Goal: Task Accomplishment & Management: Complete application form

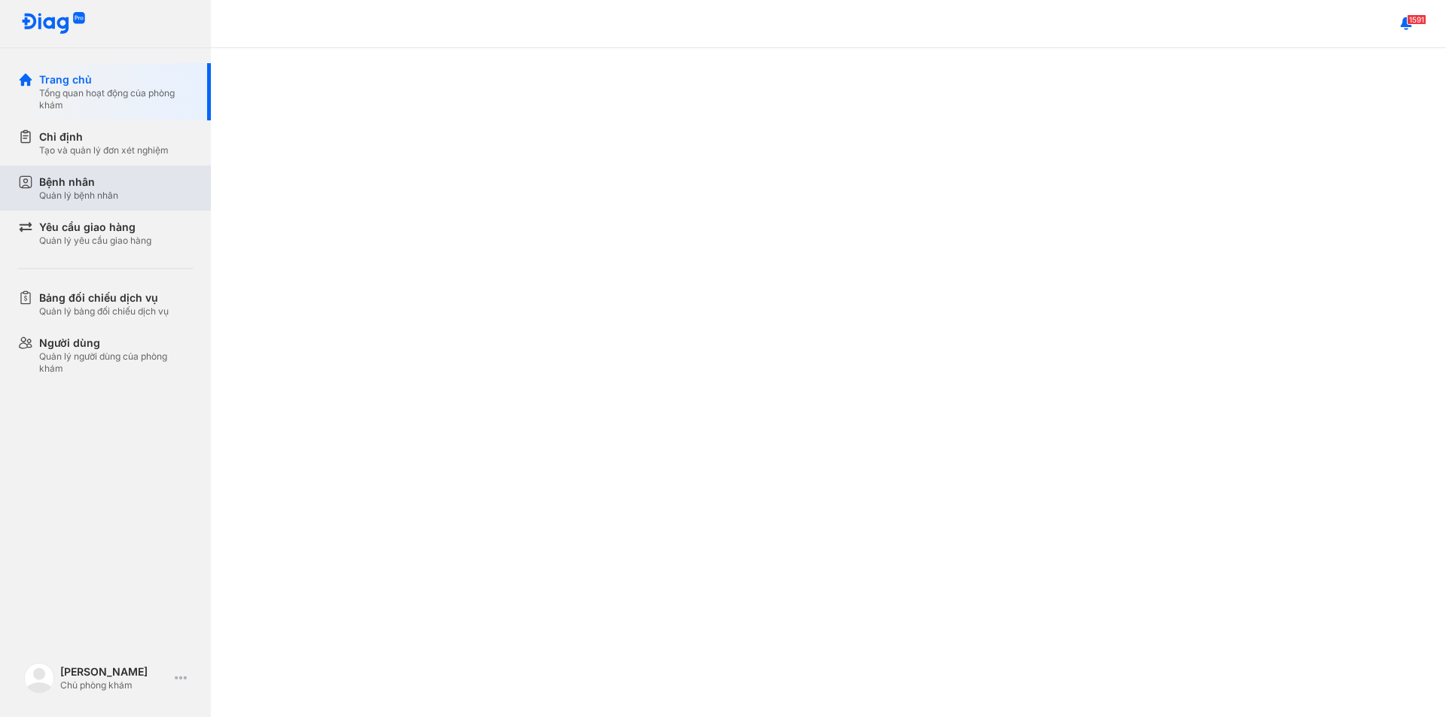
click at [101, 183] on div "Bệnh nhân" at bounding box center [78, 182] width 79 height 15
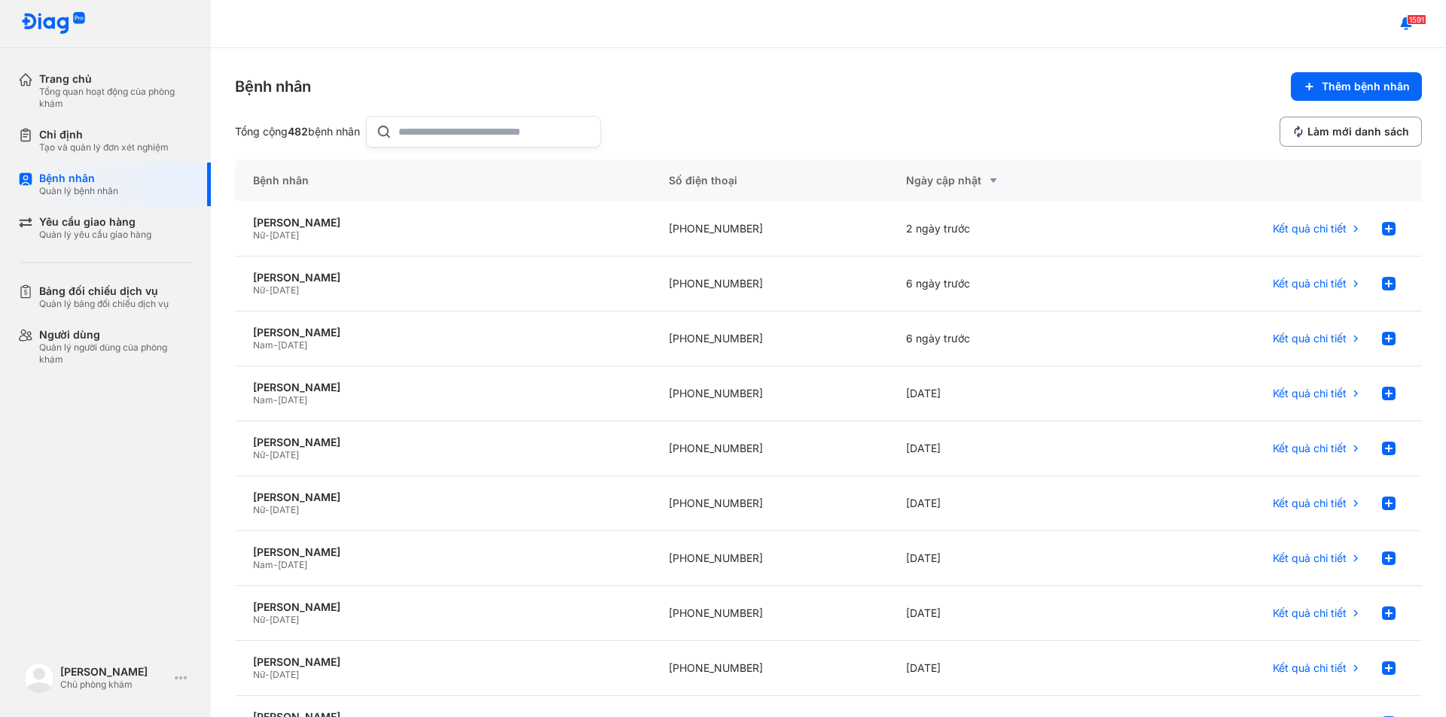
click at [441, 132] on input "text" at bounding box center [494, 132] width 193 height 30
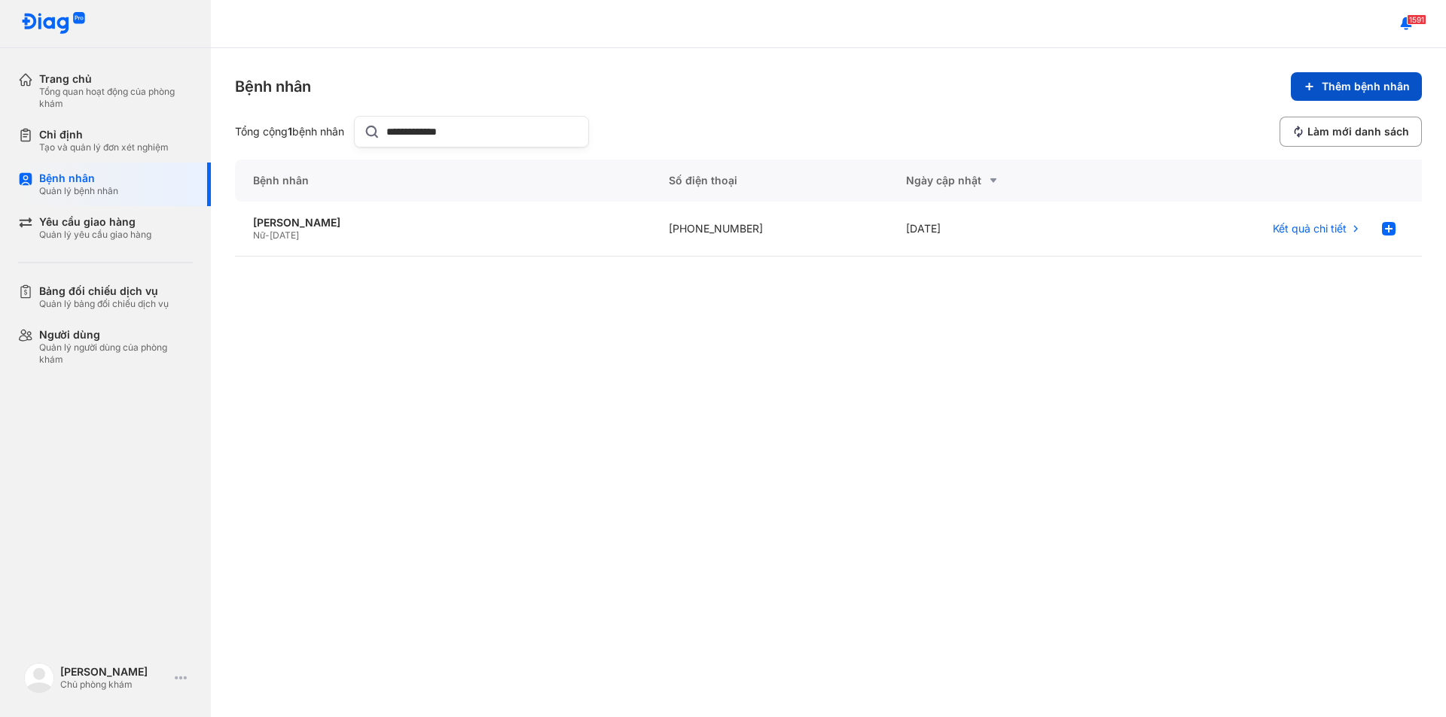
type input "**********"
click at [1342, 93] on button "Thêm bệnh nhân" at bounding box center [1355, 86] width 131 height 29
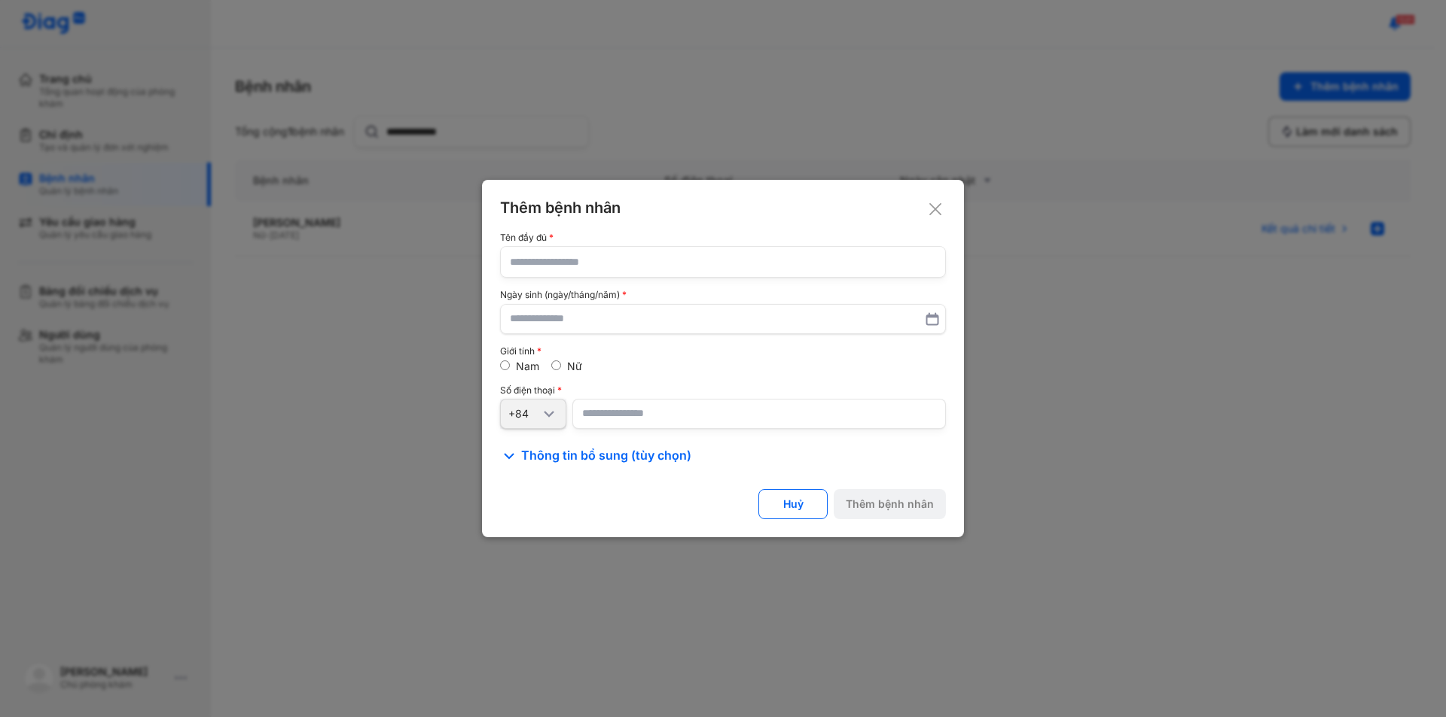
click at [736, 271] on input "text" at bounding box center [723, 262] width 426 height 30
type input "**********"
click at [523, 324] on input "text" at bounding box center [722, 319] width 425 height 27
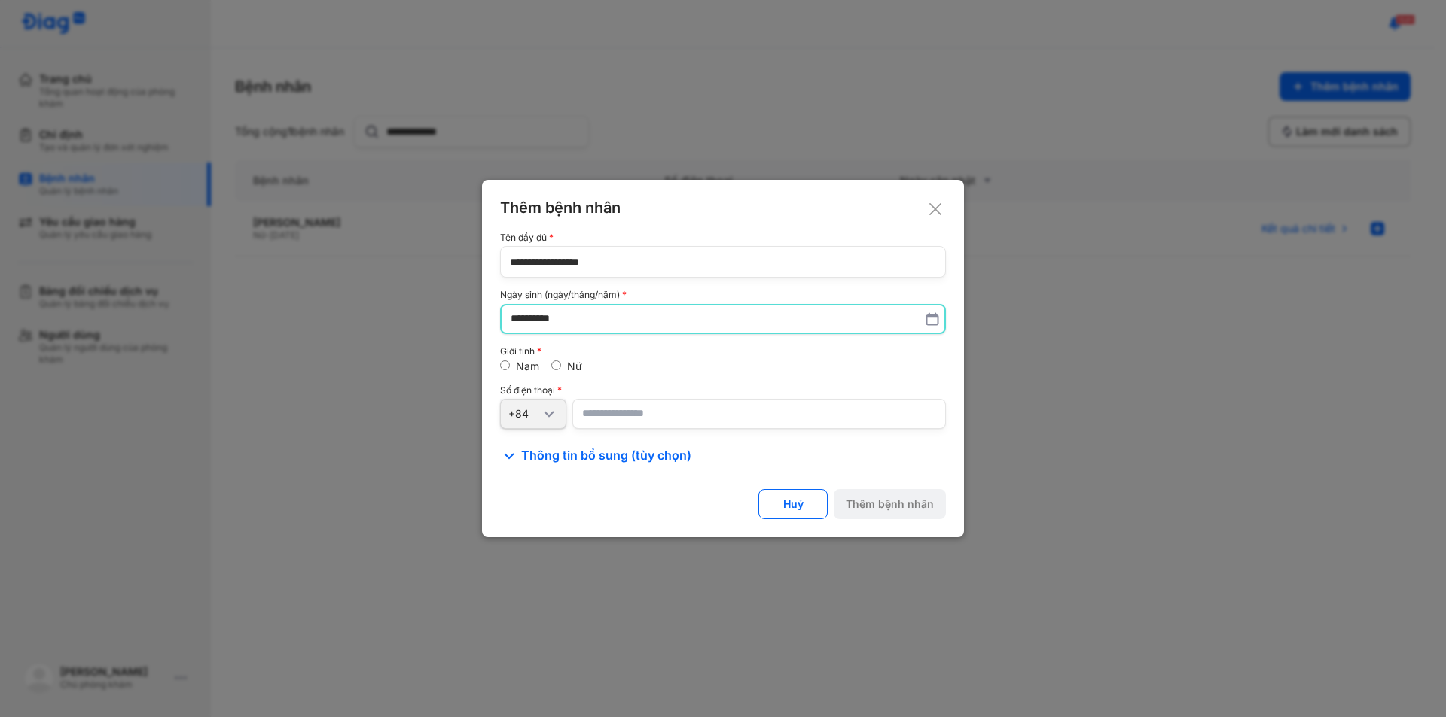
type input "**********"
click at [555, 454] on span "Thông tin bổ sung (tùy chọn)" at bounding box center [606, 456] width 170 height 18
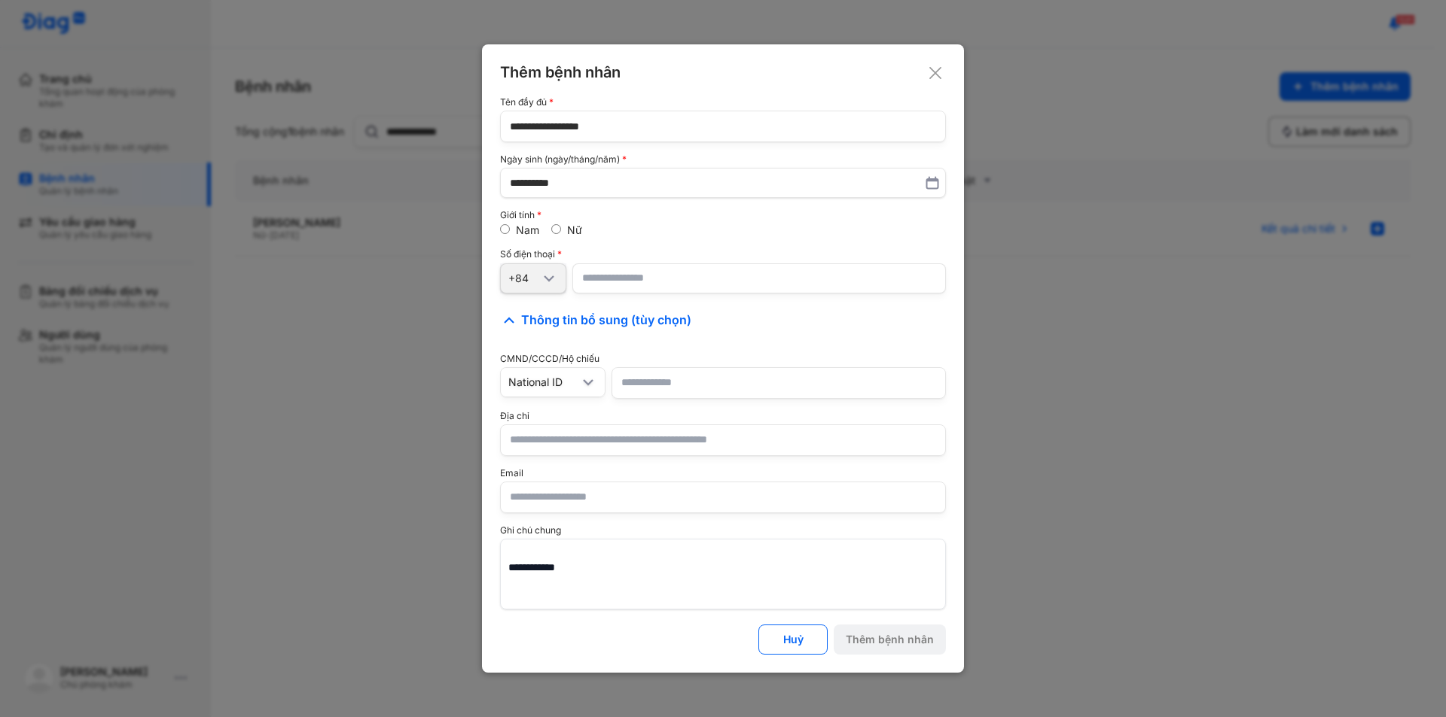
click at [651, 274] on input "number" at bounding box center [758, 279] width 373 height 30
click at [538, 443] on input "text" at bounding box center [723, 440] width 426 height 30
type input "*"
type input "**********"
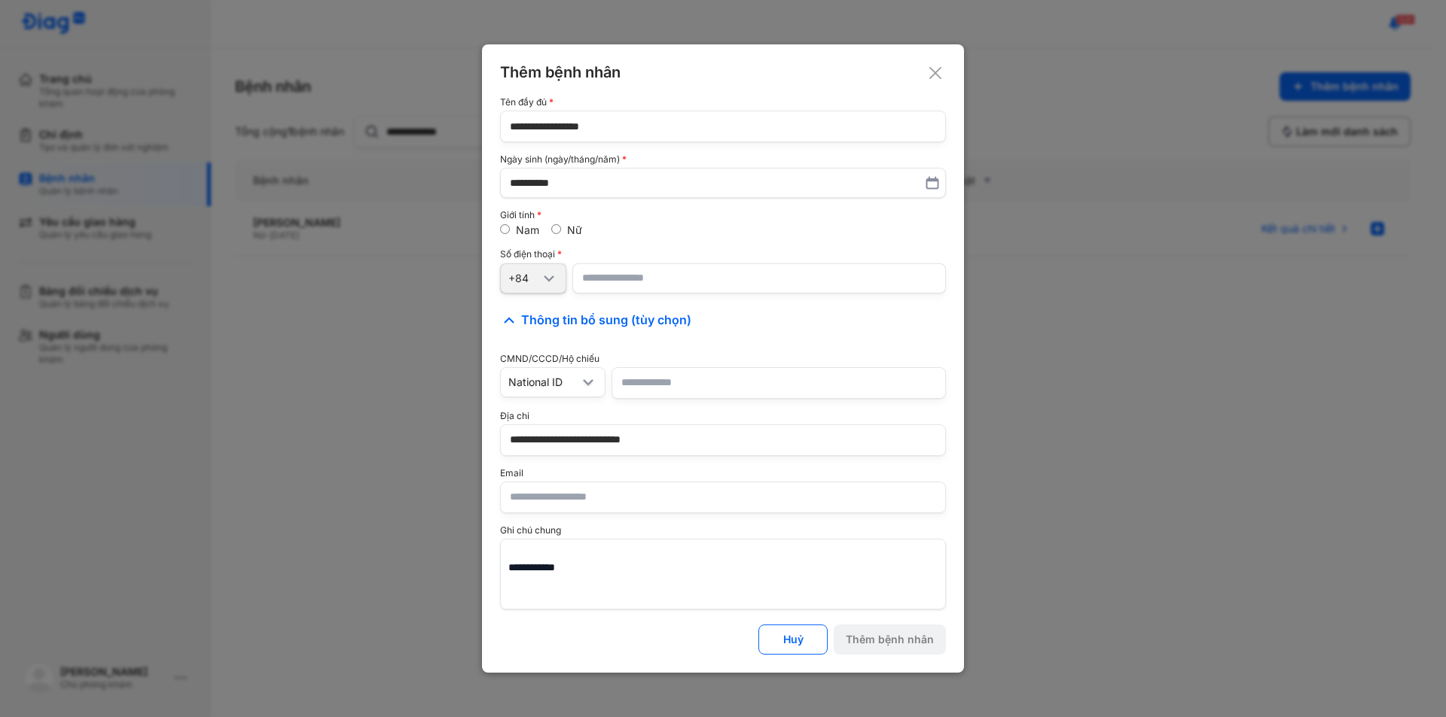
click at [625, 273] on input "number" at bounding box center [758, 279] width 373 height 30
type input "**********"
click at [868, 642] on div "Thêm bệnh nhân" at bounding box center [889, 640] width 88 height 14
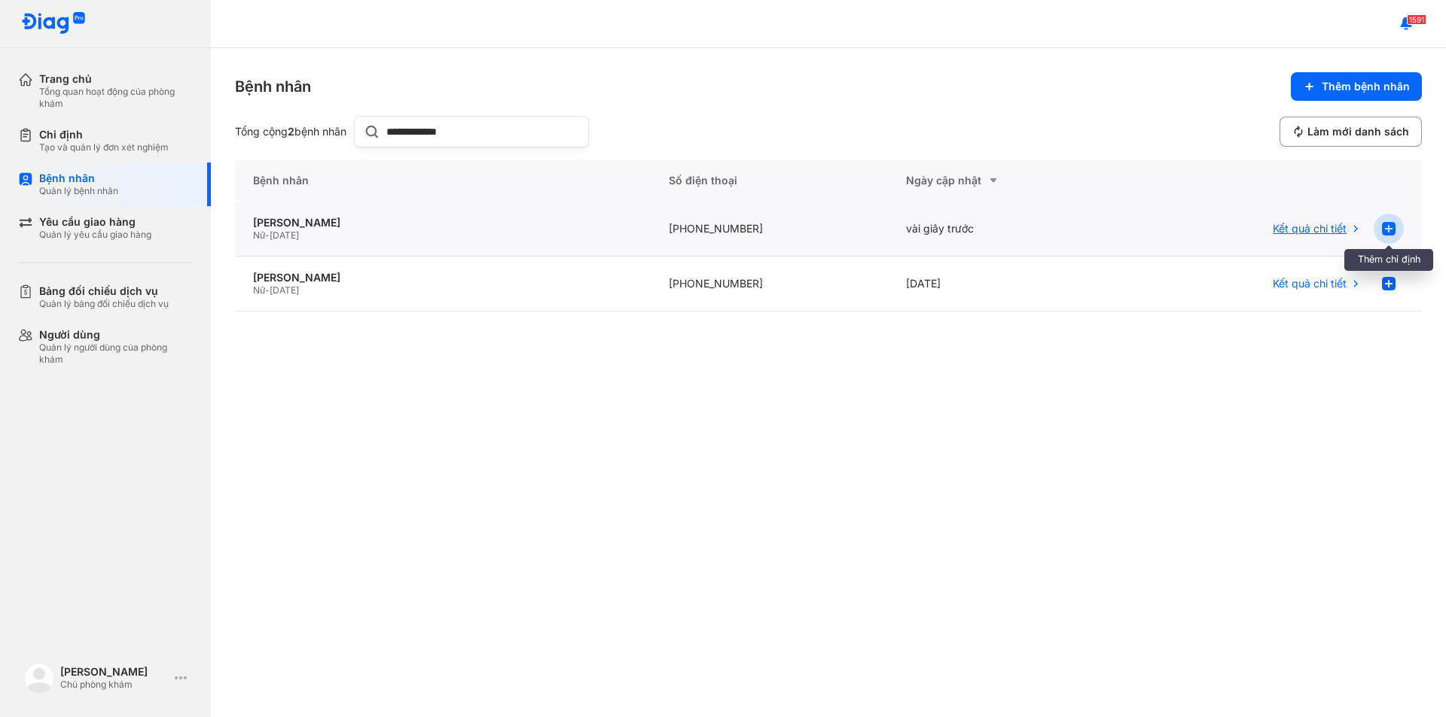
click at [1384, 231] on use at bounding box center [1389, 229] width 14 height 14
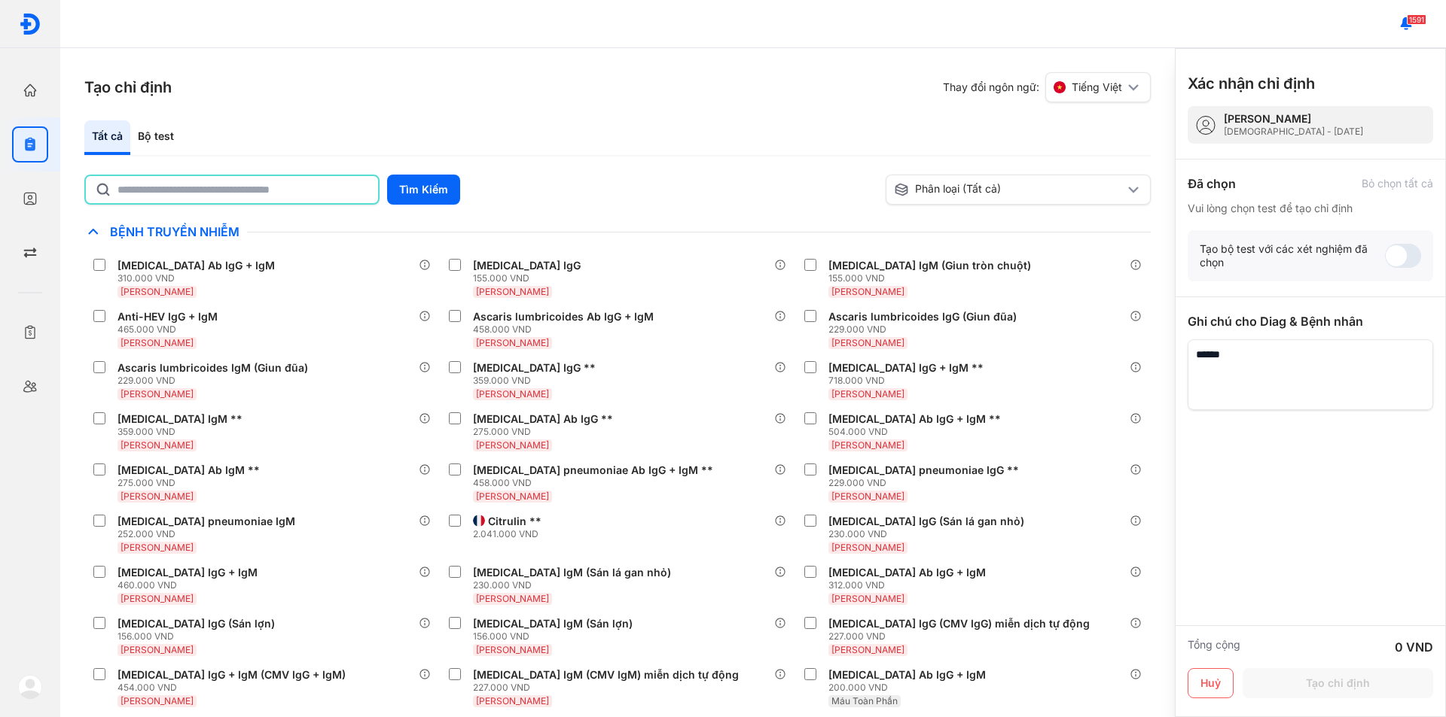
click at [309, 191] on input "text" at bounding box center [242, 189] width 251 height 27
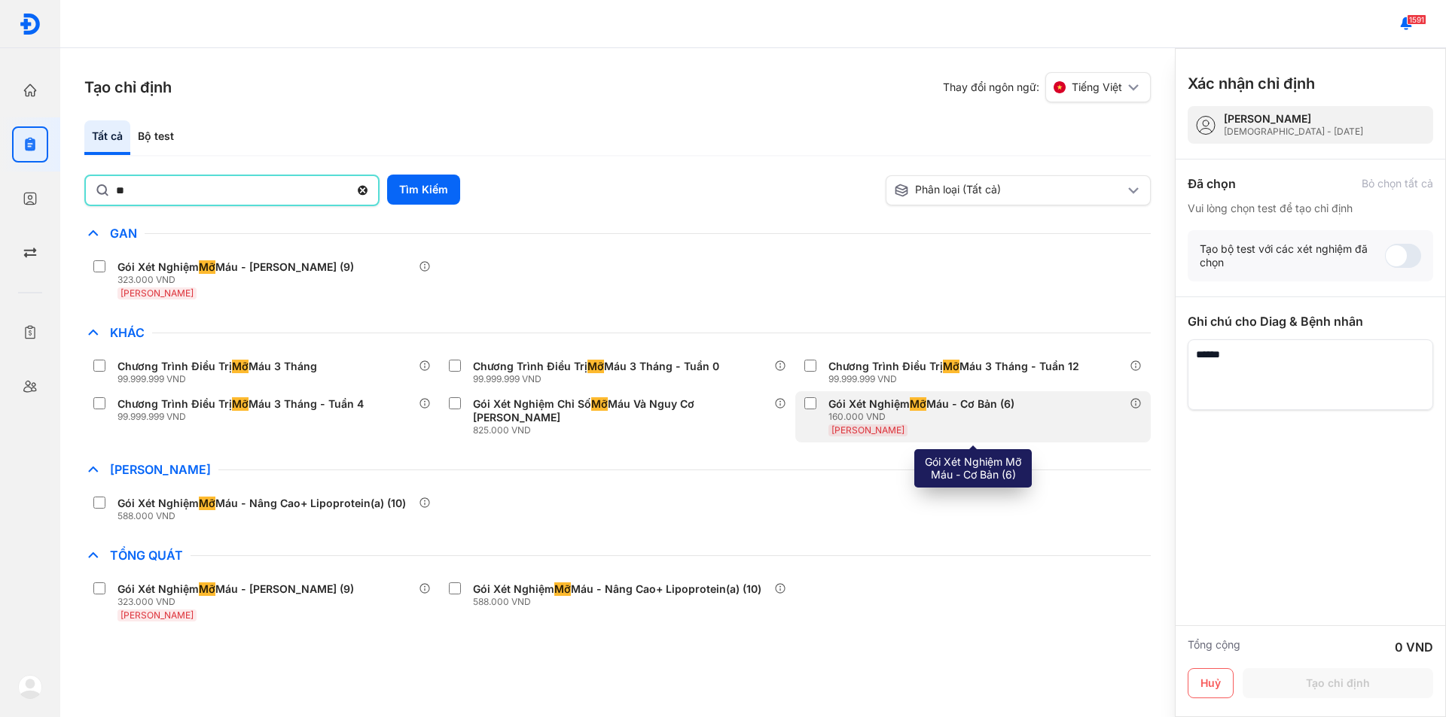
click at [848, 407] on div "Gói Xét Nghiệm Mỡ Máu - Cơ Bản (6)" at bounding box center [921, 405] width 186 height 14
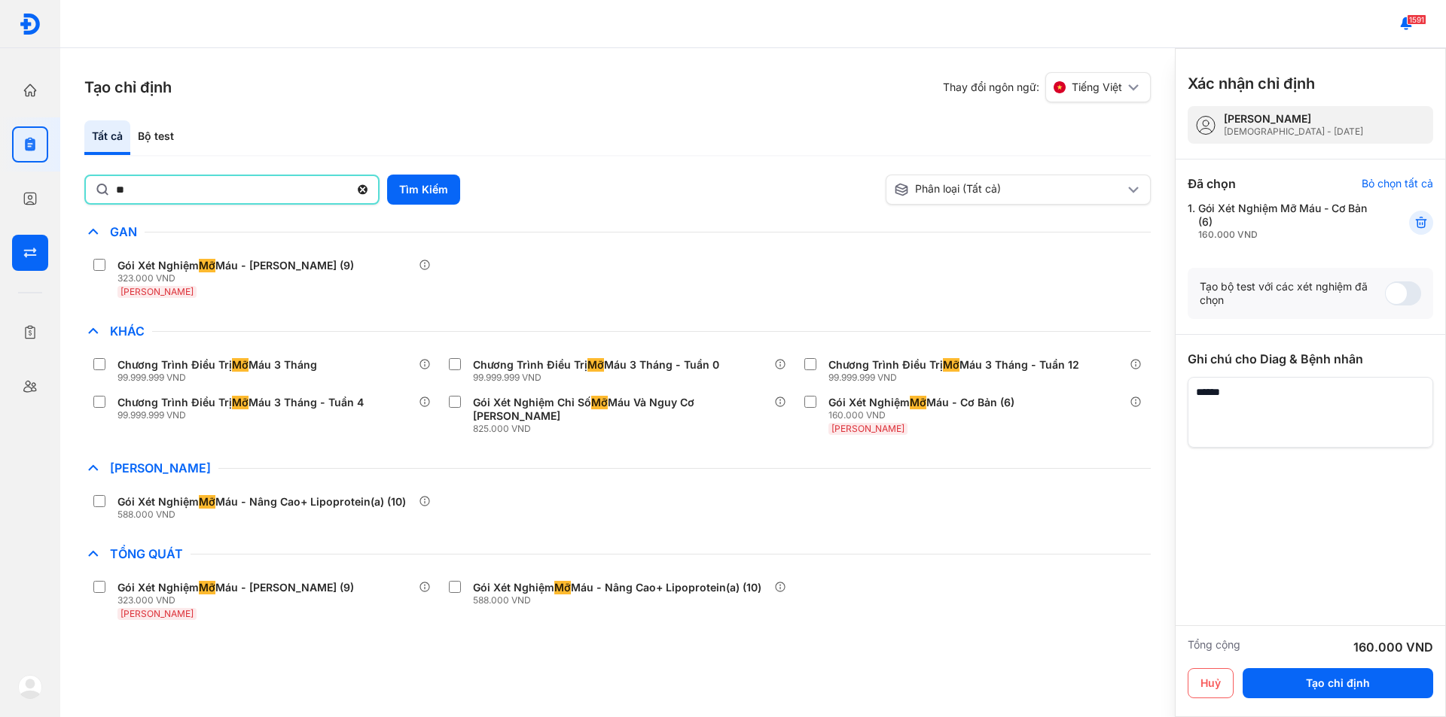
drag, startPoint x: 276, startPoint y: 185, endPoint x: 0, endPoint y: 268, distance: 288.4
click at [0, 268] on div "Trang chủ Tổng quan hoạt động của phòng khám Chỉ định Tạo và quản lý đơn xét ng…" at bounding box center [723, 358] width 1446 height 717
type input "*"
click at [168, 136] on div "Bộ test" at bounding box center [155, 137] width 51 height 35
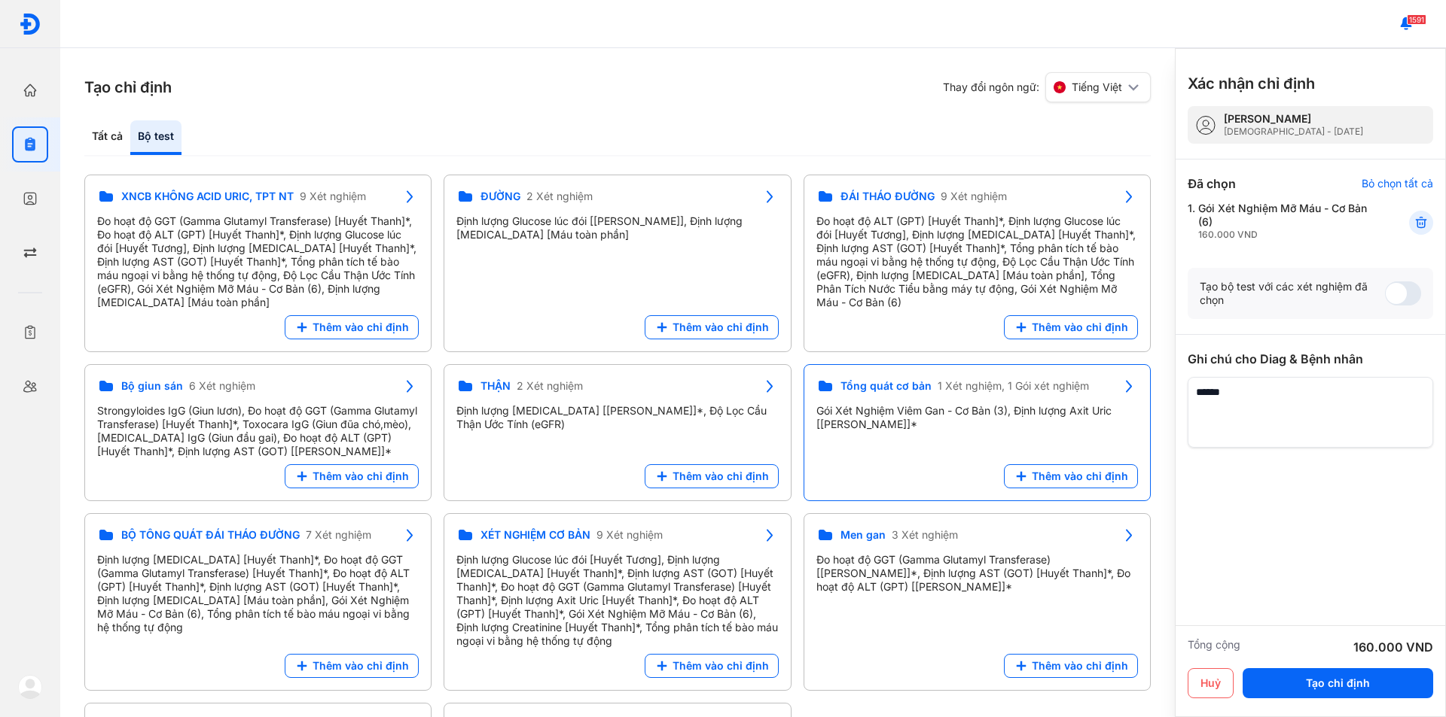
scroll to position [75, 0]
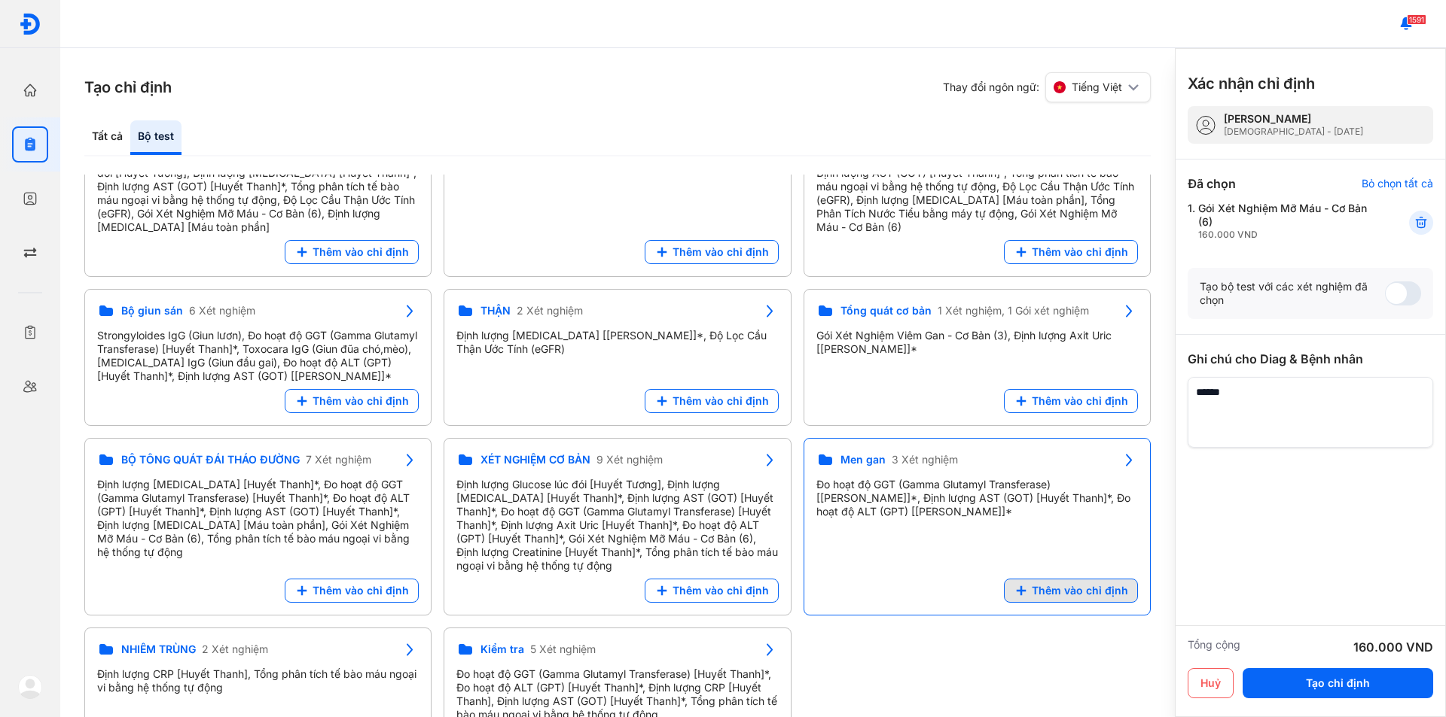
click at [1107, 598] on span "Thêm vào chỉ định" at bounding box center [1079, 591] width 96 height 14
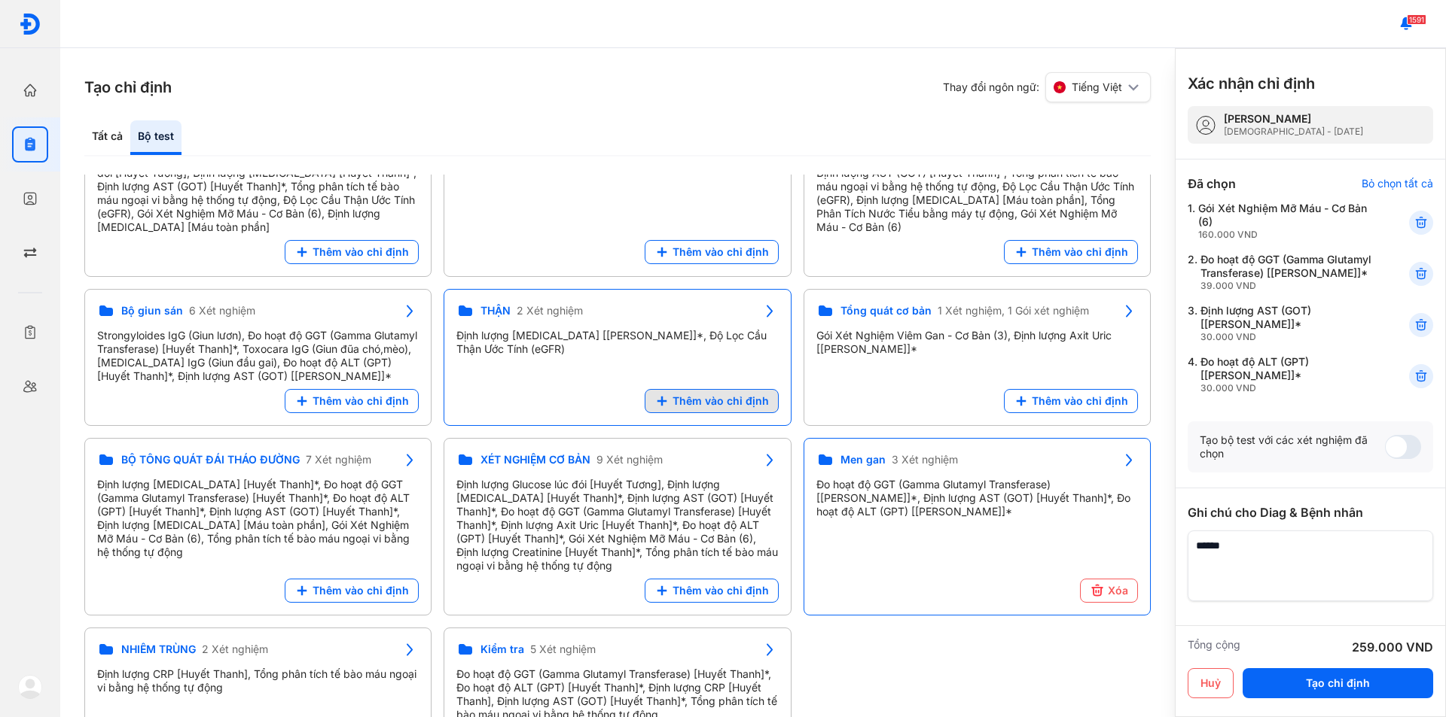
click at [713, 408] on span "Thêm vào chỉ định" at bounding box center [720, 402] width 96 height 14
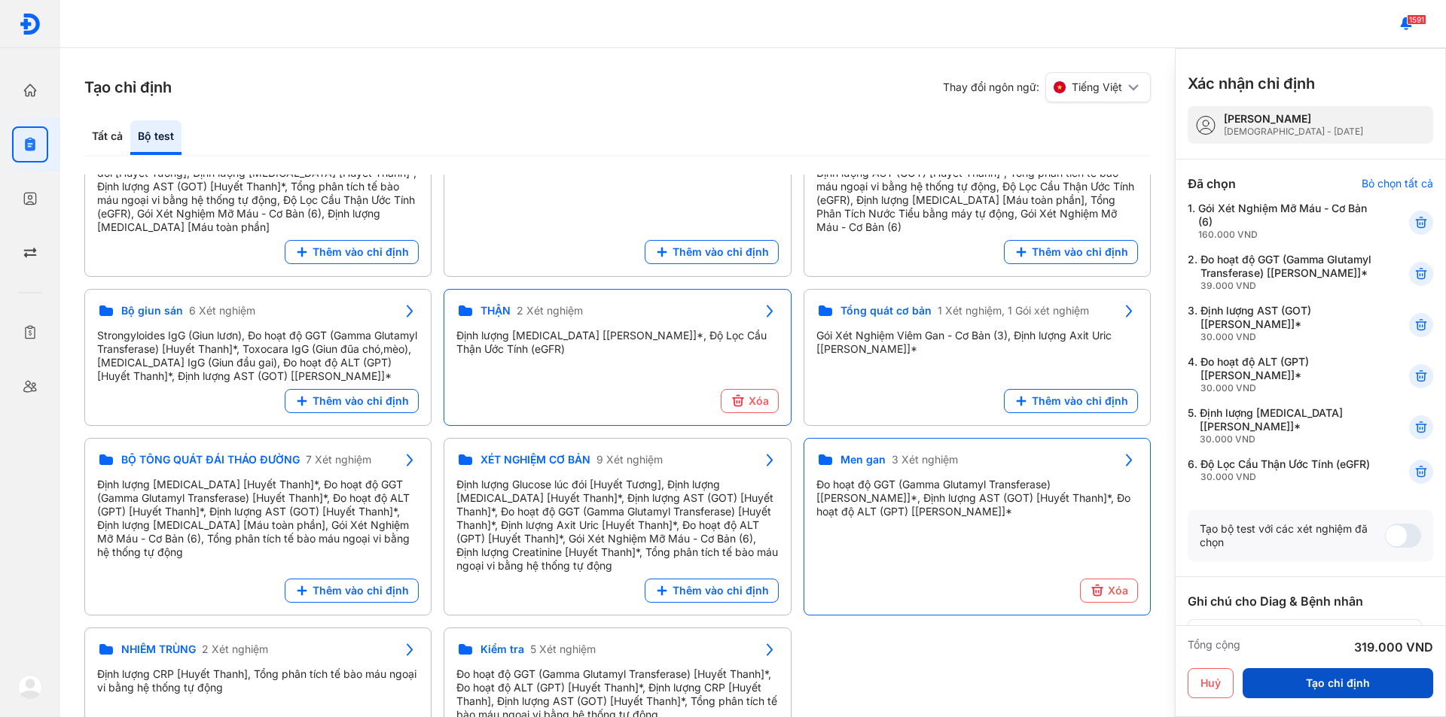
click at [1299, 682] on button "Tạo chỉ định" at bounding box center [1337, 684] width 190 height 30
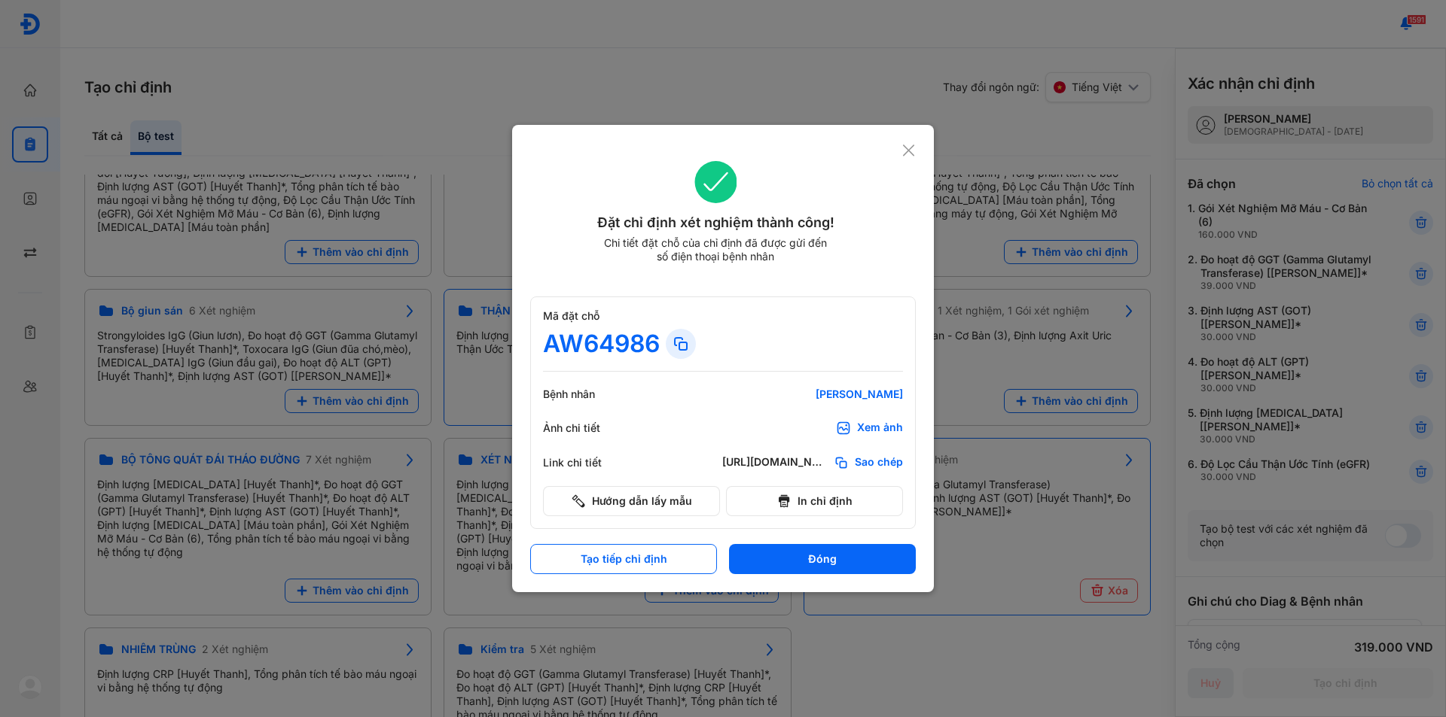
scroll to position [0, 0]
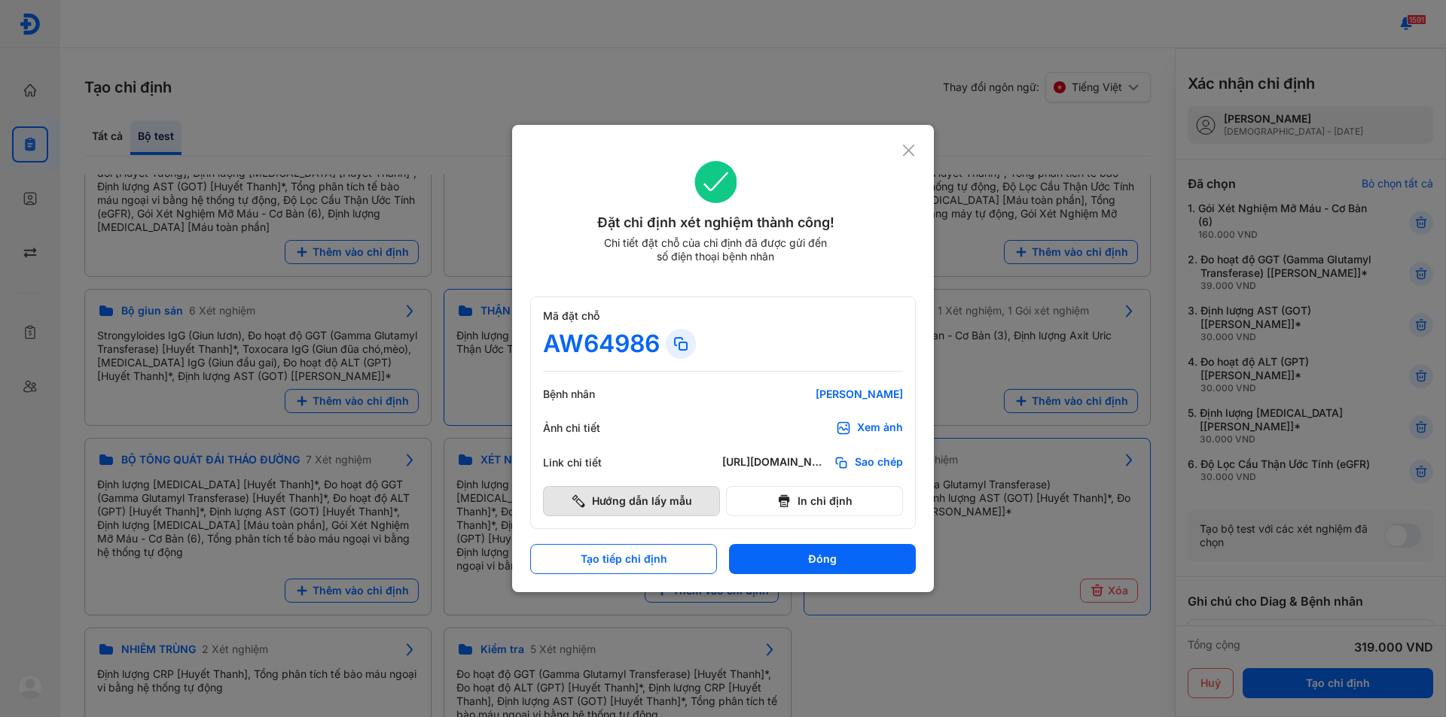
click at [594, 502] on button "Hướng dẫn lấy mẫu" at bounding box center [631, 501] width 177 height 30
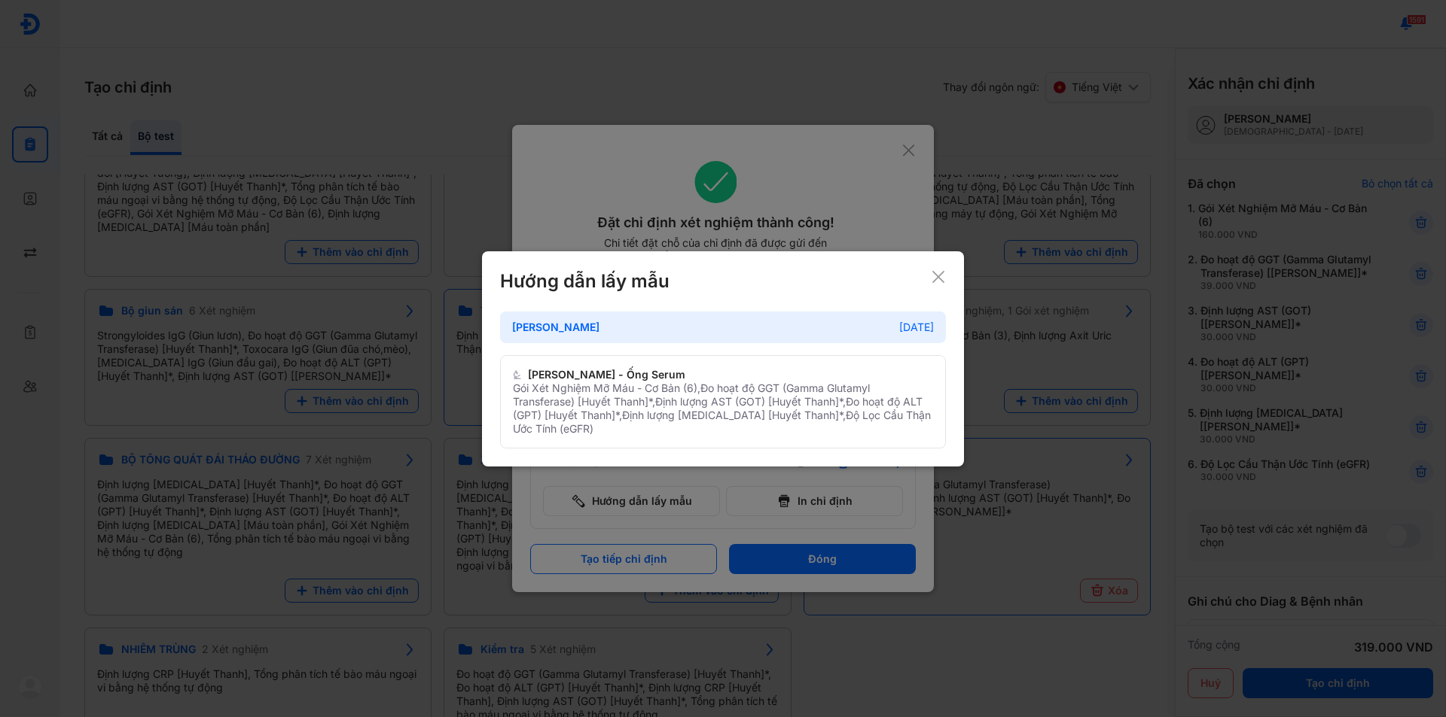
click at [933, 276] on icon at bounding box center [938, 277] width 15 height 15
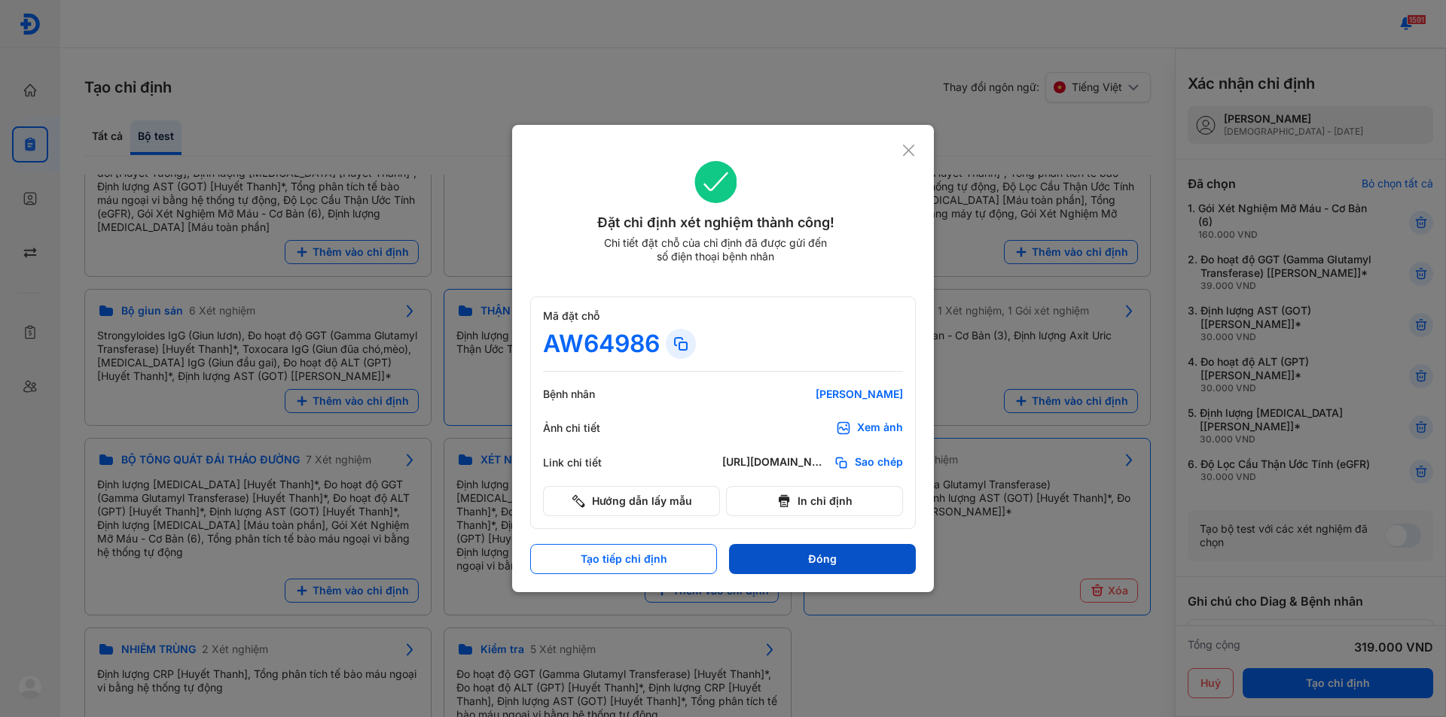
click at [782, 559] on button "Đóng" at bounding box center [822, 559] width 187 height 30
